Goal: Task Accomplishment & Management: Manage account settings

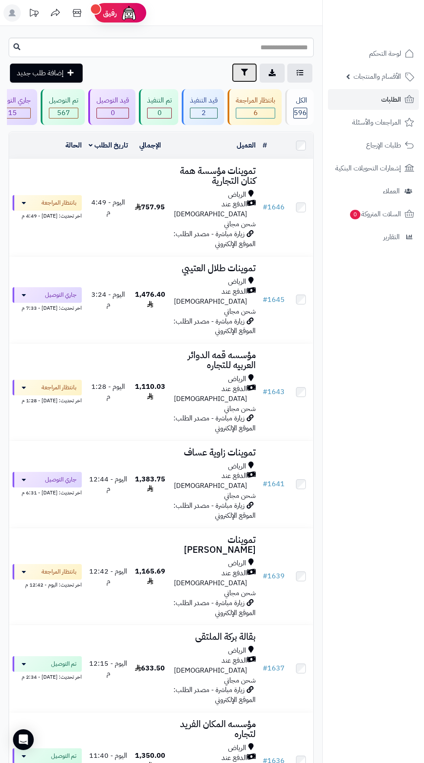
click at [243, 75] on icon "button" at bounding box center [244, 72] width 7 height 7
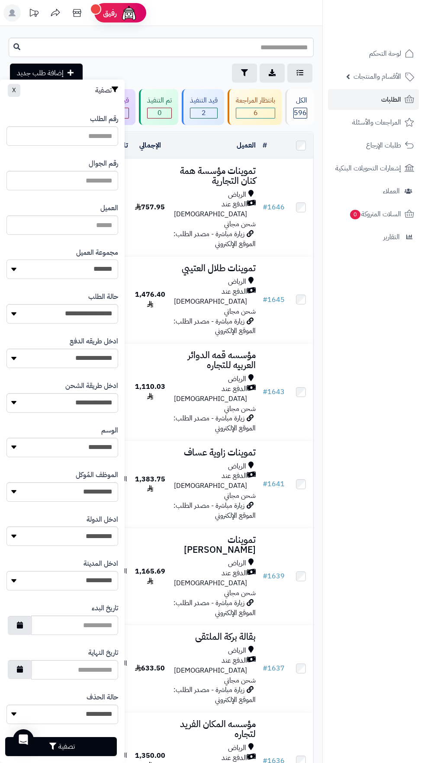
click at [92, 274] on select "**********" at bounding box center [62, 269] width 112 height 19
click at [74, 748] on button "تصفية" at bounding box center [61, 746] width 112 height 19
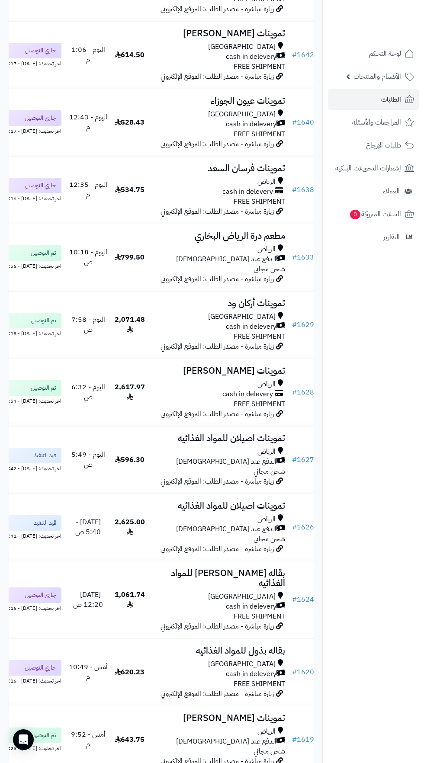
scroll to position [226, 0]
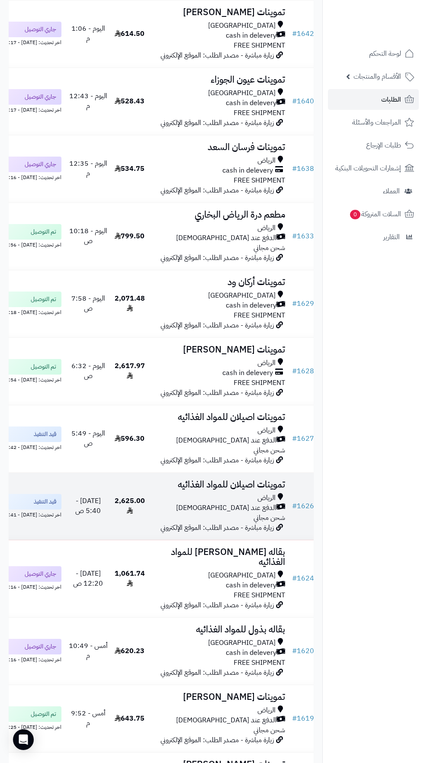
click at [231, 503] on div "الرياض" at bounding box center [218, 498] width 133 height 10
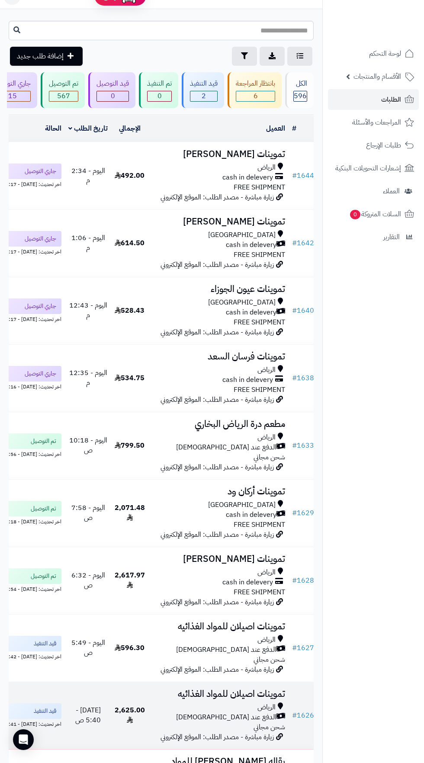
scroll to position [0, 0]
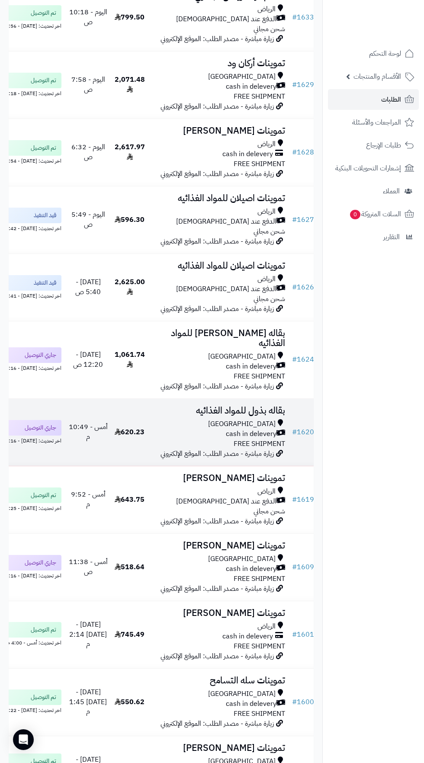
click at [234, 429] on div "[GEOGRAPHIC_DATA]" at bounding box center [218, 424] width 133 height 10
